Goal: Information Seeking & Learning: Learn about a topic

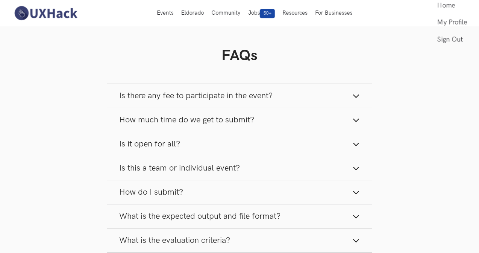
scroll to position [802, 0]
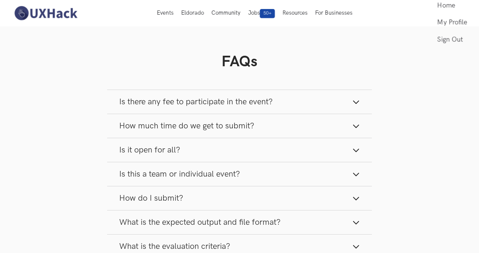
click at [234, 104] on span "Is there any fee to participate in the event?" at bounding box center [195, 102] width 153 height 10
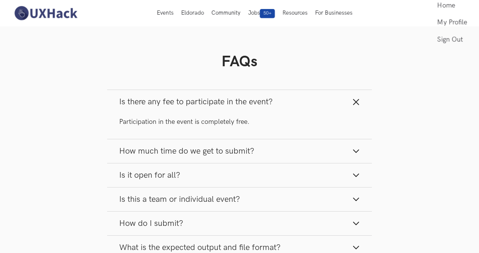
click at [234, 104] on span "Is there any fee to participate in the event?" at bounding box center [195, 102] width 153 height 10
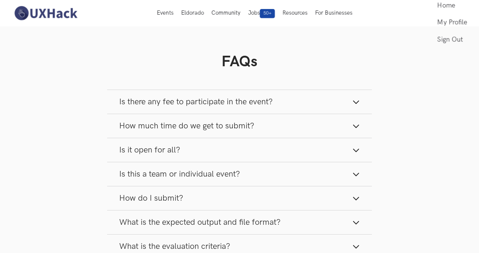
click at [257, 127] on button "How much time do we get to submit?" at bounding box center [239, 126] width 265 height 24
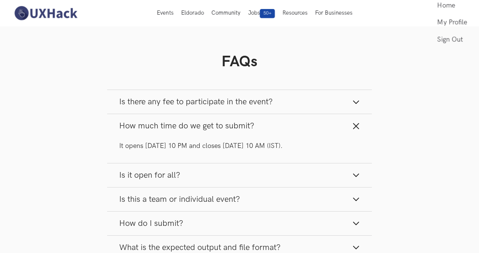
click at [257, 127] on button "How much time do we get to submit?" at bounding box center [239, 126] width 265 height 24
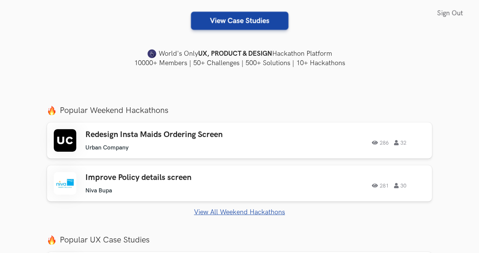
scroll to position [190, 0]
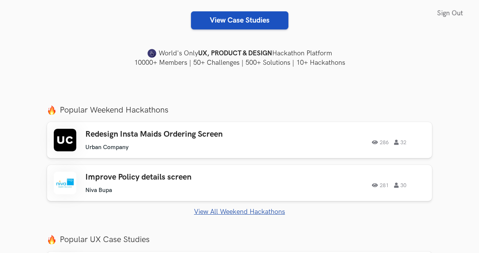
click at [255, 21] on link "View Case Studies" at bounding box center [239, 20] width 97 height 18
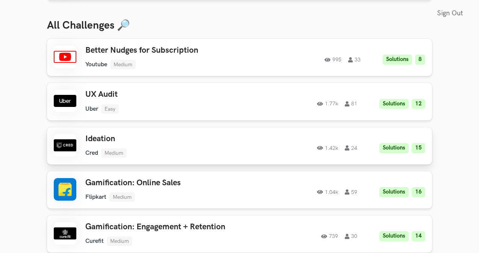
scroll to position [291, 0]
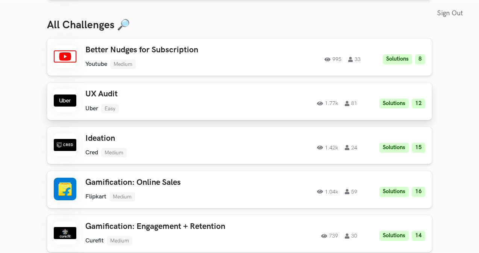
click at [198, 99] on div "UX Audit Uber Easy Uber Easy Solutions 12 1.77k 81" at bounding box center [167, 101] width 165 height 24
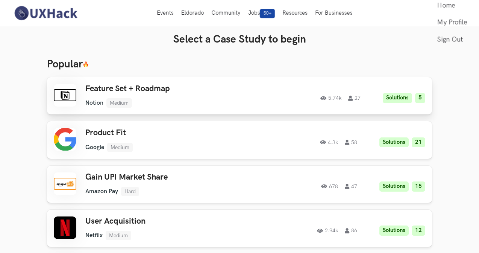
scroll to position [0, 0]
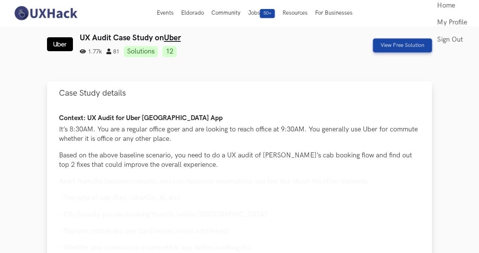
scroll to position [50, 0]
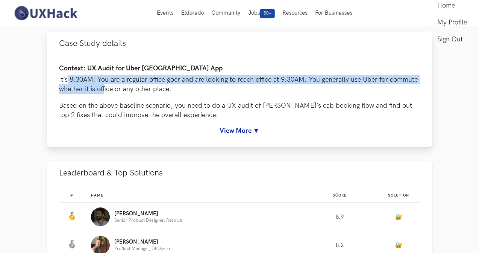
drag, startPoint x: 67, startPoint y: 80, endPoint x: 111, endPoint y: 83, distance: 44.9
click at [111, 84] on p "It’s 8:30AM. You are a regular office goer and are looking to reach office at 9…" at bounding box center [239, 84] width 361 height 19
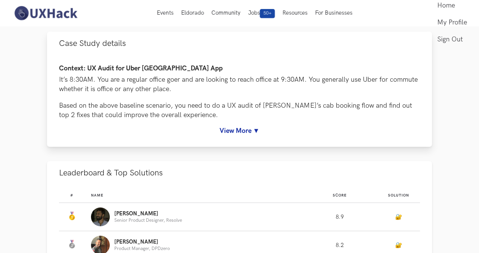
click at [200, 88] on p "It’s 8:30AM. You are a regular office goer and are looking to reach office at 9…" at bounding box center [239, 84] width 361 height 19
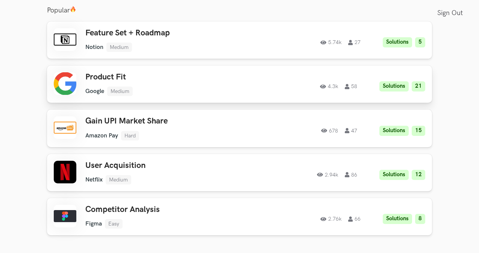
scroll to position [855, 0]
